Goal: Transaction & Acquisition: Purchase product/service

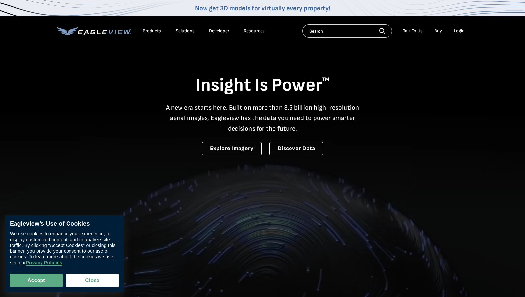
click at [464, 30] on div "Login" at bounding box center [459, 31] width 11 height 6
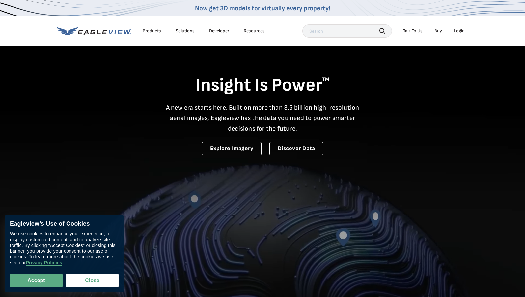
click at [463, 30] on div "Login" at bounding box center [459, 31] width 11 height 6
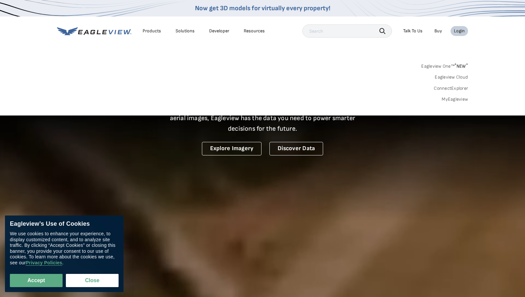
click at [456, 102] on link "MyEagleview" at bounding box center [455, 99] width 26 height 6
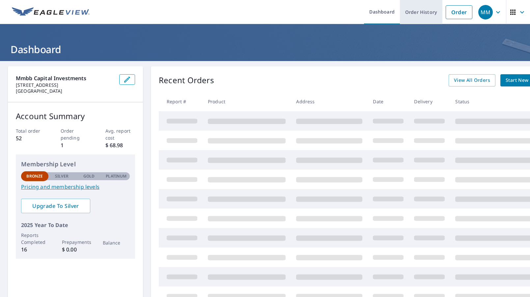
drag, startPoint x: 453, startPoint y: 8, endPoint x: 436, endPoint y: 8, distance: 16.2
click at [453, 8] on link "Order" at bounding box center [459, 12] width 27 height 14
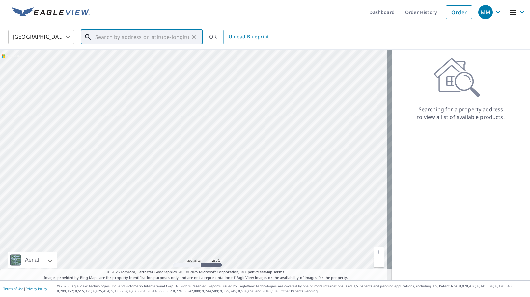
click at [119, 33] on input "text" at bounding box center [142, 37] width 94 height 18
paste input "3200 Denali Dr Irving TX 75063"
click at [146, 56] on span "3200 Denali Dr" at bounding box center [145, 56] width 103 height 8
type input "3200 Denali Dr Irving, TX 75063"
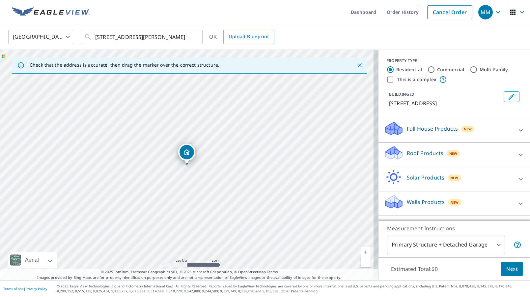
click at [512, 267] on span "Next" at bounding box center [512, 269] width 11 height 8
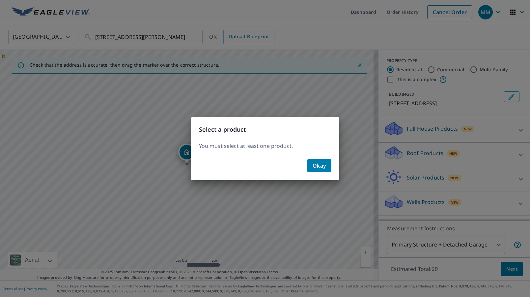
click at [311, 163] on button "Okay" at bounding box center [320, 165] width 24 height 13
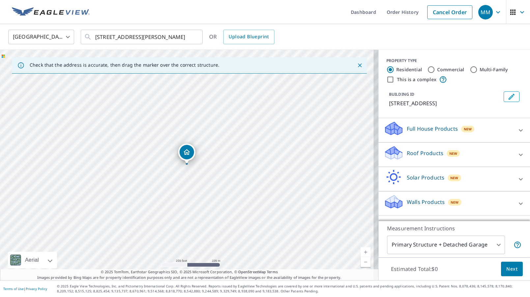
click at [435, 135] on div "Full House Products New" at bounding box center [448, 130] width 129 height 19
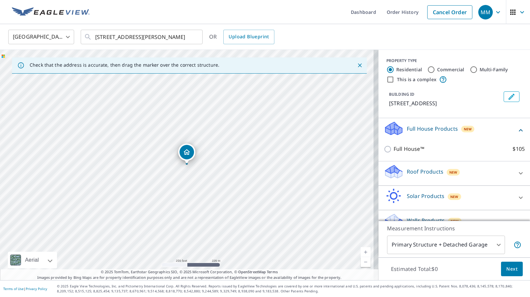
click at [454, 171] on div "New" at bounding box center [454, 172] width 14 height 7
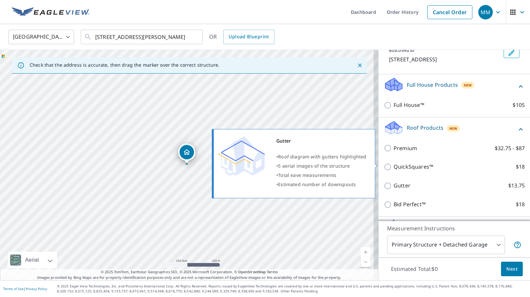
scroll to position [66, 0]
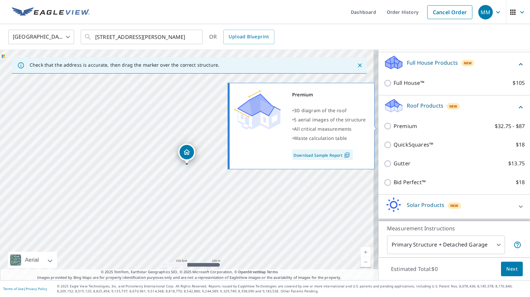
click at [394, 126] on p "Premium" at bounding box center [405, 126] width 23 height 8
click at [394, 126] on input "Premium $32.75 - $87" at bounding box center [389, 126] width 10 height 8
checkbox input "true"
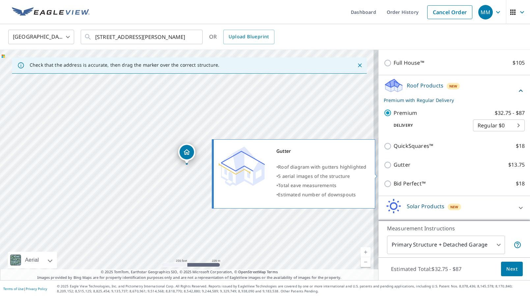
scroll to position [110, 0]
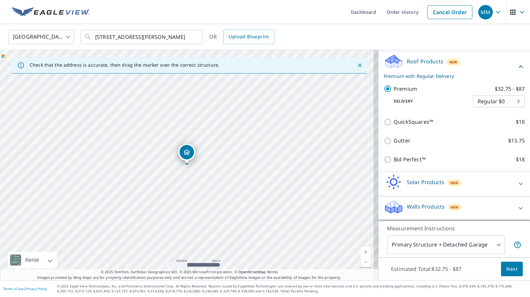
click at [510, 267] on span "Next" at bounding box center [512, 269] width 11 height 8
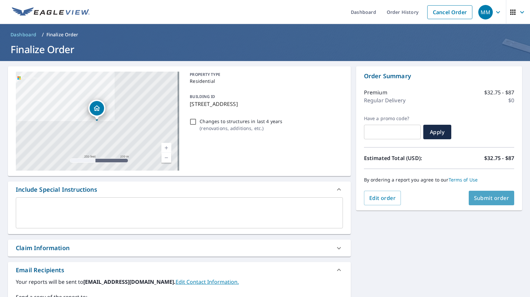
click at [501, 201] on span "Submit order" at bounding box center [491, 197] width 35 height 7
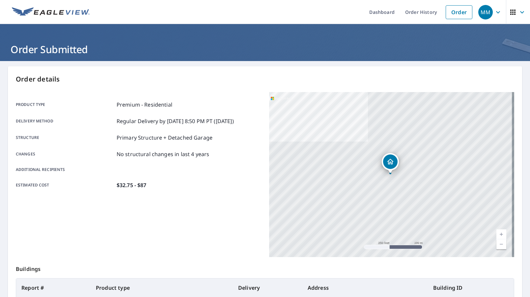
click at [501, 76] on p "Order details" at bounding box center [265, 79] width 499 height 10
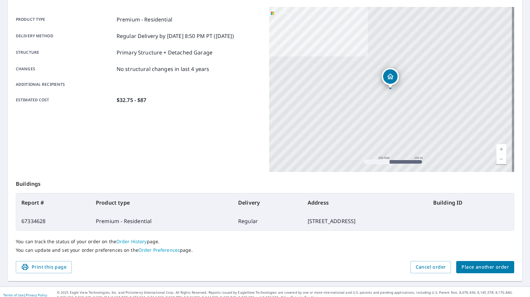
scroll to position [91, 0]
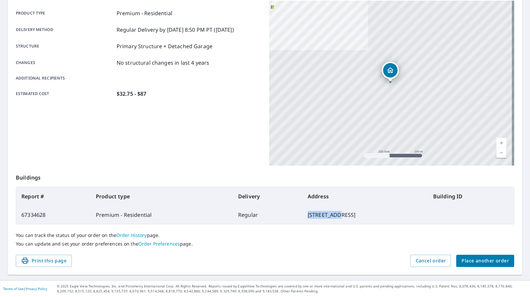
drag, startPoint x: 273, startPoint y: 215, endPoint x: 303, endPoint y: 216, distance: 29.4
click at [303, 216] on td "3200 Denali Dr, Irving TX 75063" at bounding box center [366, 214] width 126 height 18
copy td "3200 Denali"
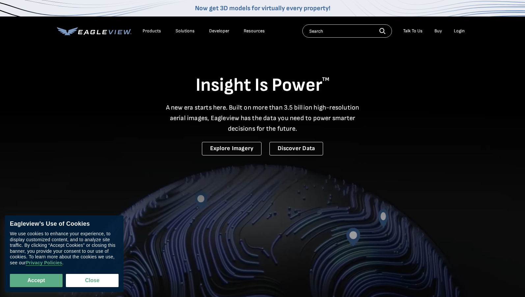
click at [461, 31] on div "Login" at bounding box center [459, 31] width 11 height 6
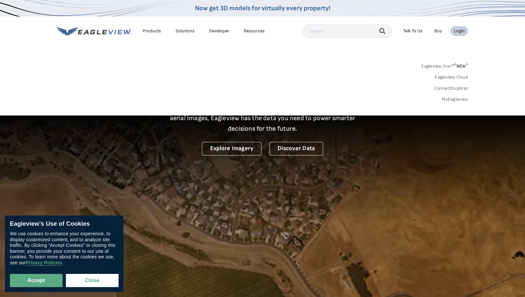
click at [461, 103] on div "Search Products Our Product Areas Imagery 1-Inch GSD Aerial Imagery *" at bounding box center [262, 84] width 525 height 62
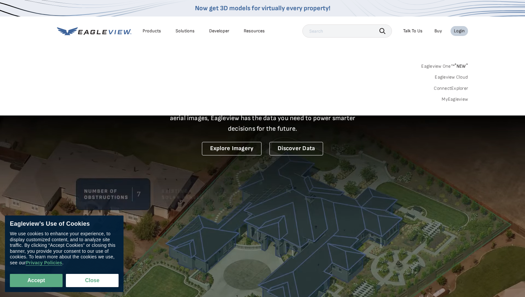
click at [461, 103] on div "Search Products Our Product Areas Imagery 1-Inch GSD Aerial Imagery *" at bounding box center [262, 84] width 525 height 62
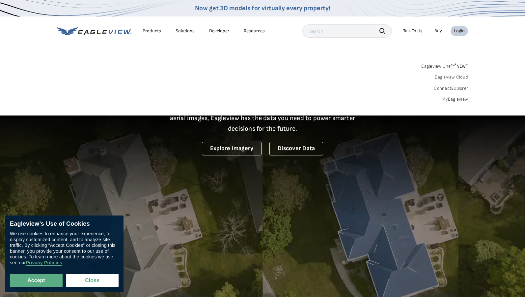
click at [462, 99] on link "MyEagleview" at bounding box center [455, 99] width 26 height 6
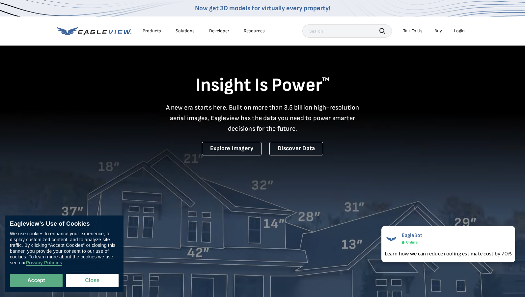
click at [469, 25] on nav "Now get 3D models for virtually every property! Products Solutions Developer Re…" at bounding box center [262, 22] width 525 height 45
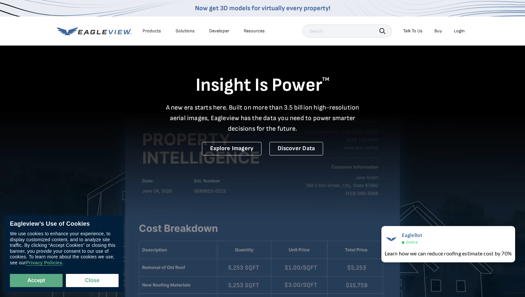
click at [463, 29] on div "Login" at bounding box center [459, 31] width 11 height 6
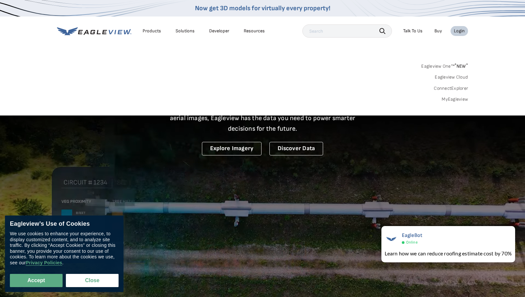
click at [455, 104] on div "Search Products Our Product Areas Imagery 1-Inch GSD Aerial Imagery *" at bounding box center [262, 84] width 525 height 62
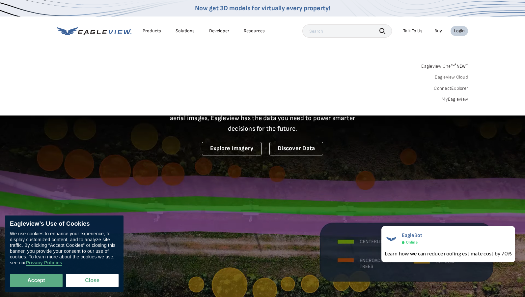
click at [453, 94] on div "Eagleview One™ * NEW * Eagleview Cloud ConnectExplorer MyEagleview" at bounding box center [262, 81] width 411 height 41
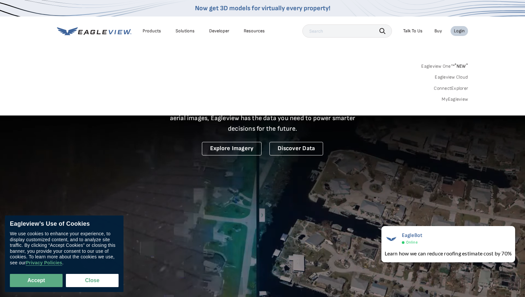
click at [453, 96] on div "Eagleview One™ * NEW * Eagleview Cloud ConnectExplorer MyEagleview" at bounding box center [262, 81] width 411 height 41
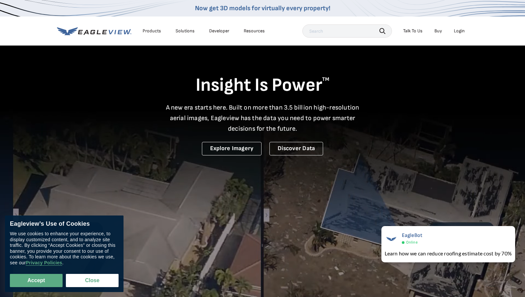
click at [460, 35] on li "Login" at bounding box center [459, 31] width 17 height 10
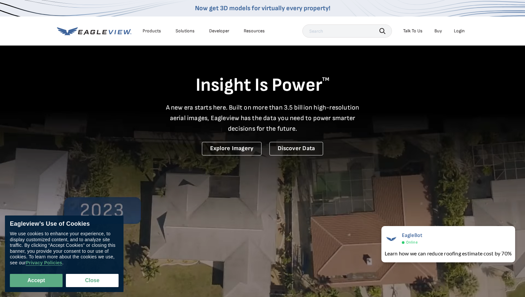
click at [460, 30] on div "Login" at bounding box center [459, 31] width 11 height 6
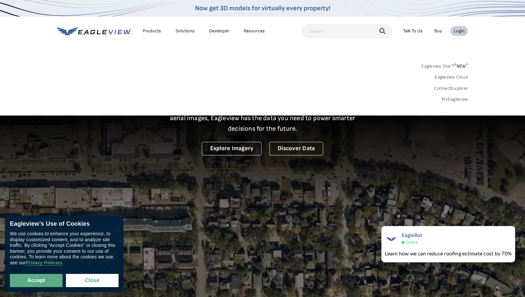
click at [454, 94] on div "Eagleview One™ * NEW * Eagleview Cloud ConnectExplorer MyEagleview" at bounding box center [262, 81] width 411 height 41
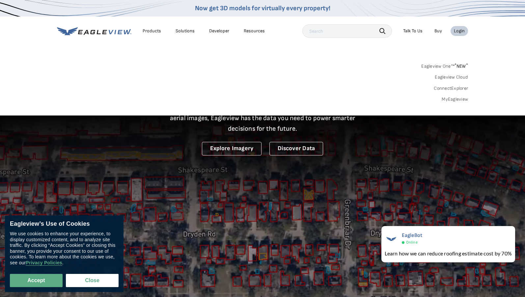
click at [458, 100] on link "MyEagleview" at bounding box center [455, 99] width 26 height 6
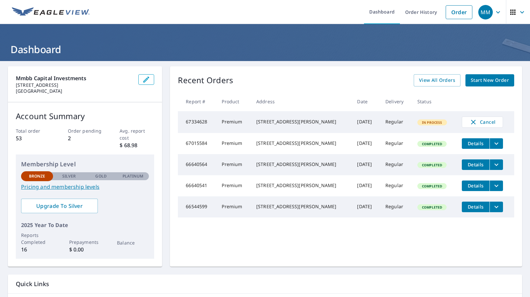
drag, startPoint x: 259, startPoint y: 120, endPoint x: 294, endPoint y: 128, distance: 36.5
click at [294, 125] on div "3200 Denali Dr Irving, TX 75063" at bounding box center [301, 121] width 90 height 7
drag, startPoint x: 294, startPoint y: 128, endPoint x: 277, endPoint y: 128, distance: 17.8
copy div "3200 Denali Dr Irving, TX 75063"
click at [484, 268] on div "Mmbb Capital Investments 237 Hideaway Ln E Hideaway, TX 75771 Account Summary T…" at bounding box center [265, 193] width 530 height 264
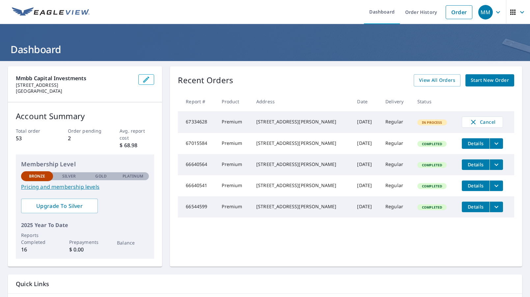
click at [506, 244] on div "Recent Orders View All Orders Start New Order Report # Product Address Date Del…" at bounding box center [346, 166] width 352 height 200
